Goal: Information Seeking & Learning: Check status

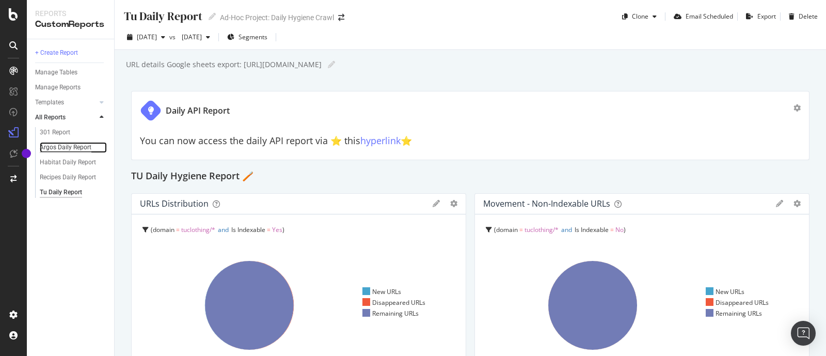
click at [52, 143] on div "Argos Daily Report" at bounding box center [66, 147] width 52 height 11
